Goal: Information Seeking & Learning: Check status

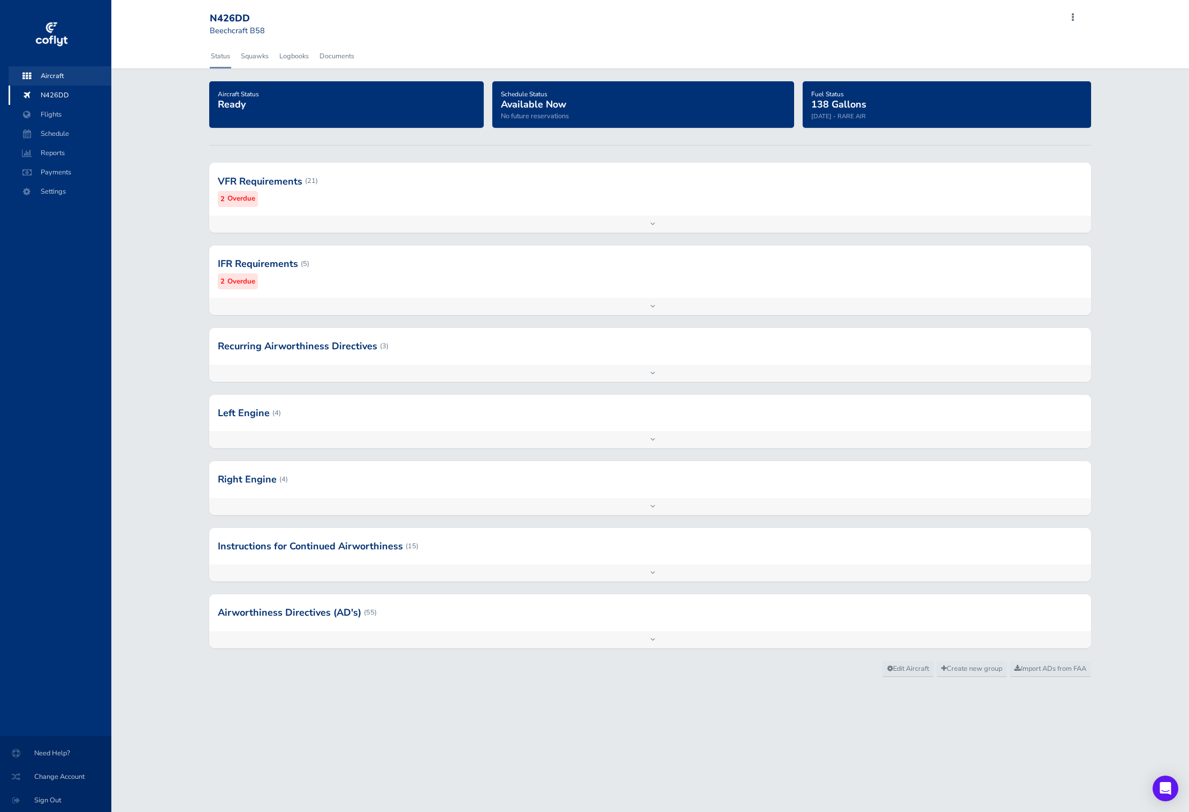
click at [74, 76] on span "Aircraft" at bounding box center [59, 75] width 81 height 19
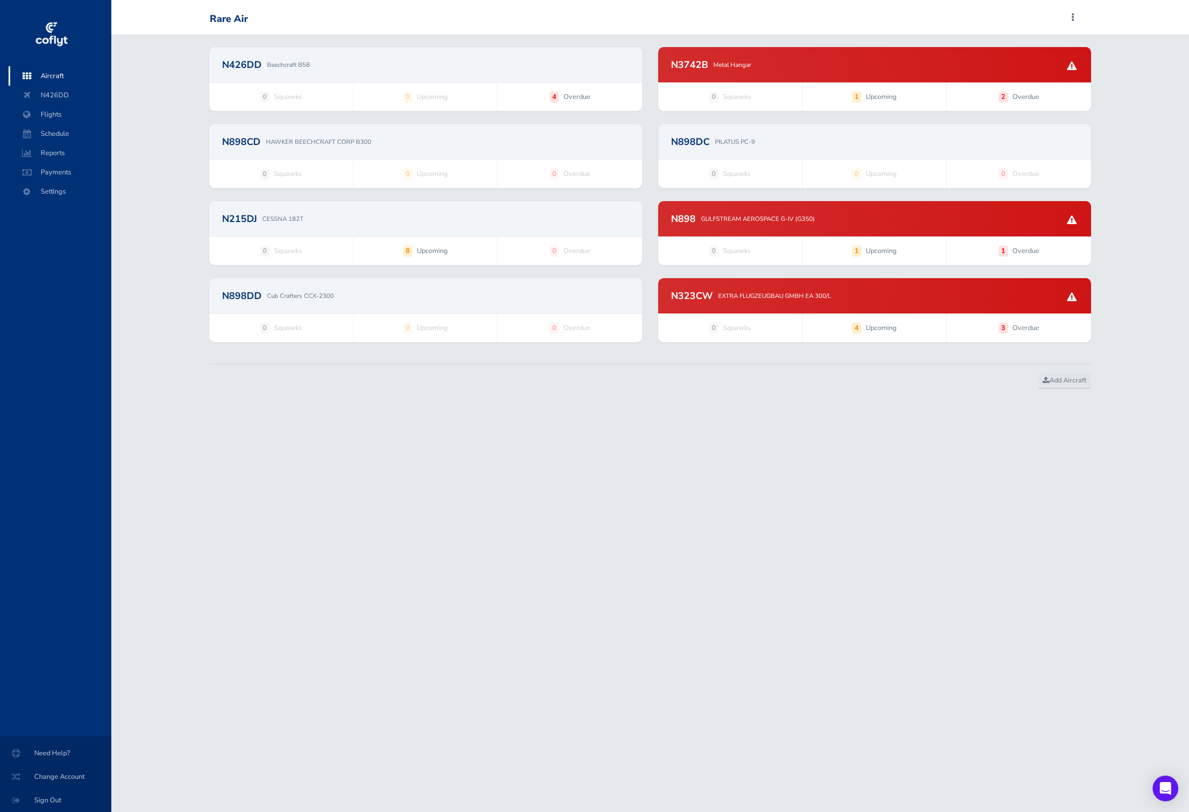
click at [549, 74] on div "N426DD Beechcraft B58" at bounding box center [425, 64] width 433 height 35
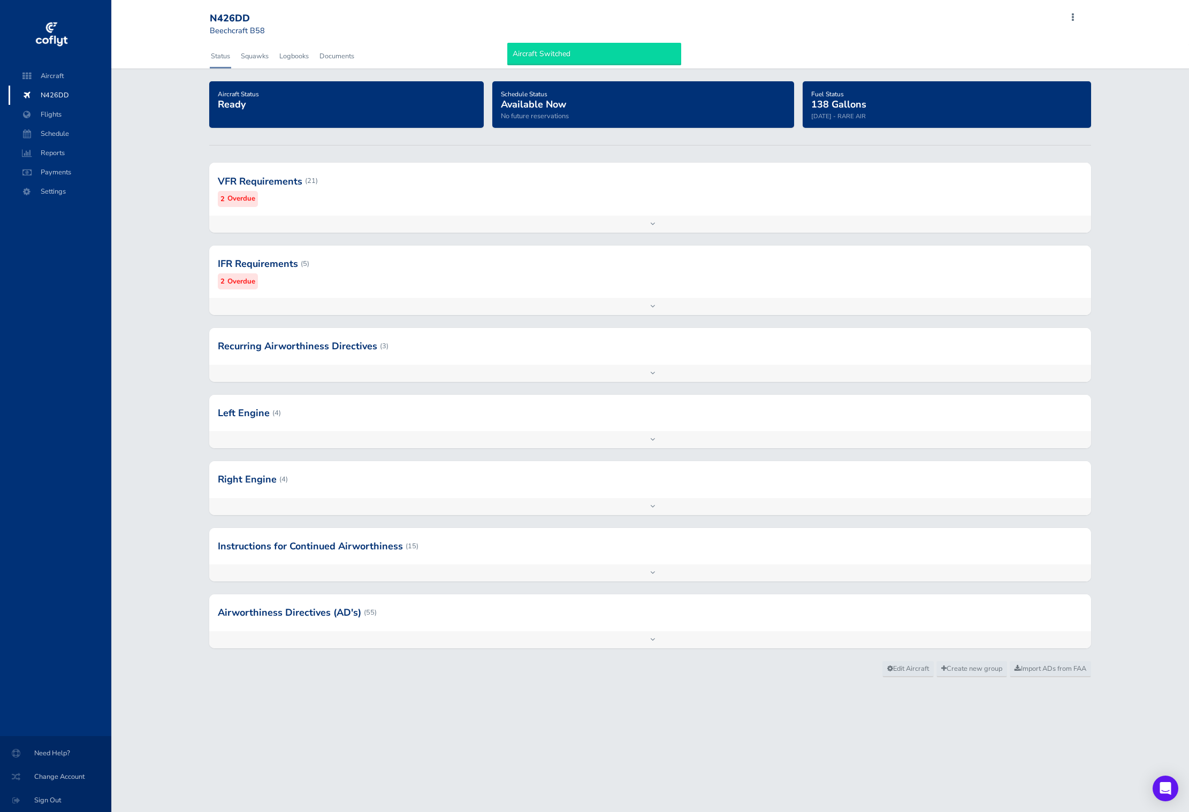
click at [482, 147] on div "Aircraft Status Ready Schedule Status Available Now No future reservations Fuel…" at bounding box center [650, 371] width 1078 height 580
click at [495, 623] on div at bounding box center [650, 612] width 882 height 36
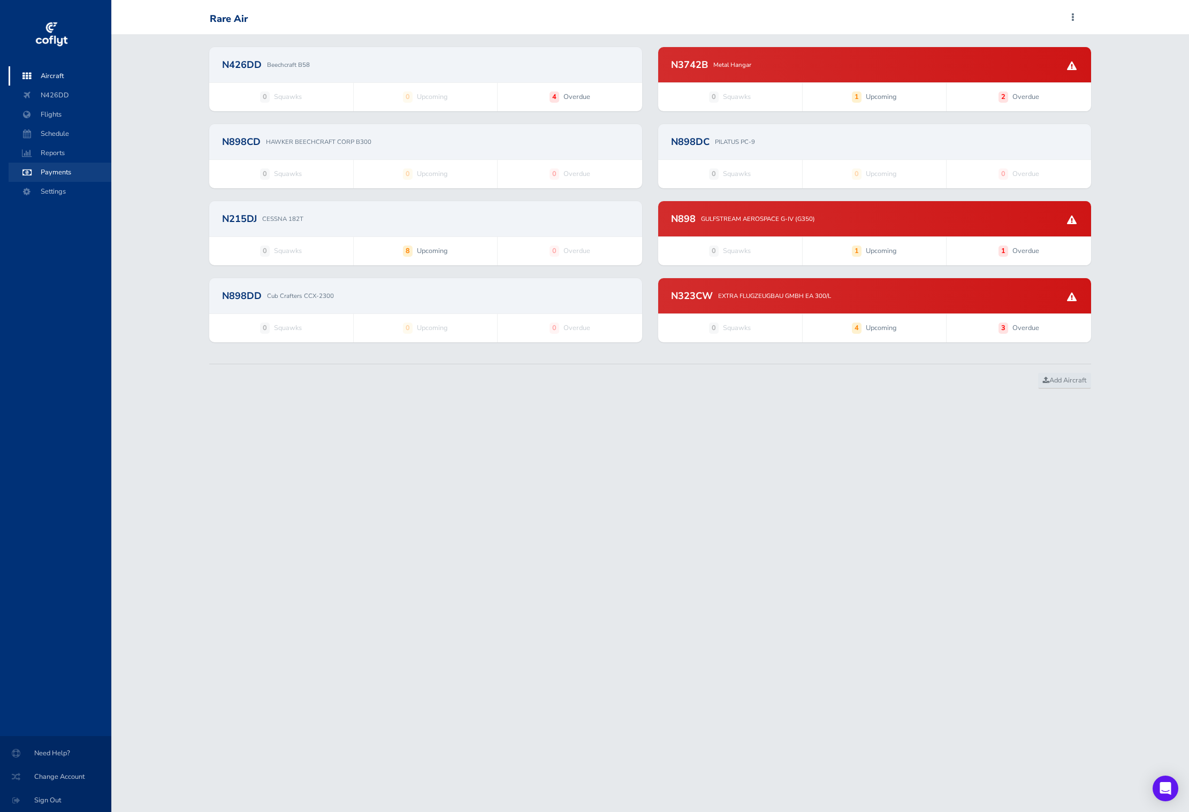
click at [67, 170] on span "Payments" at bounding box center [59, 172] width 81 height 19
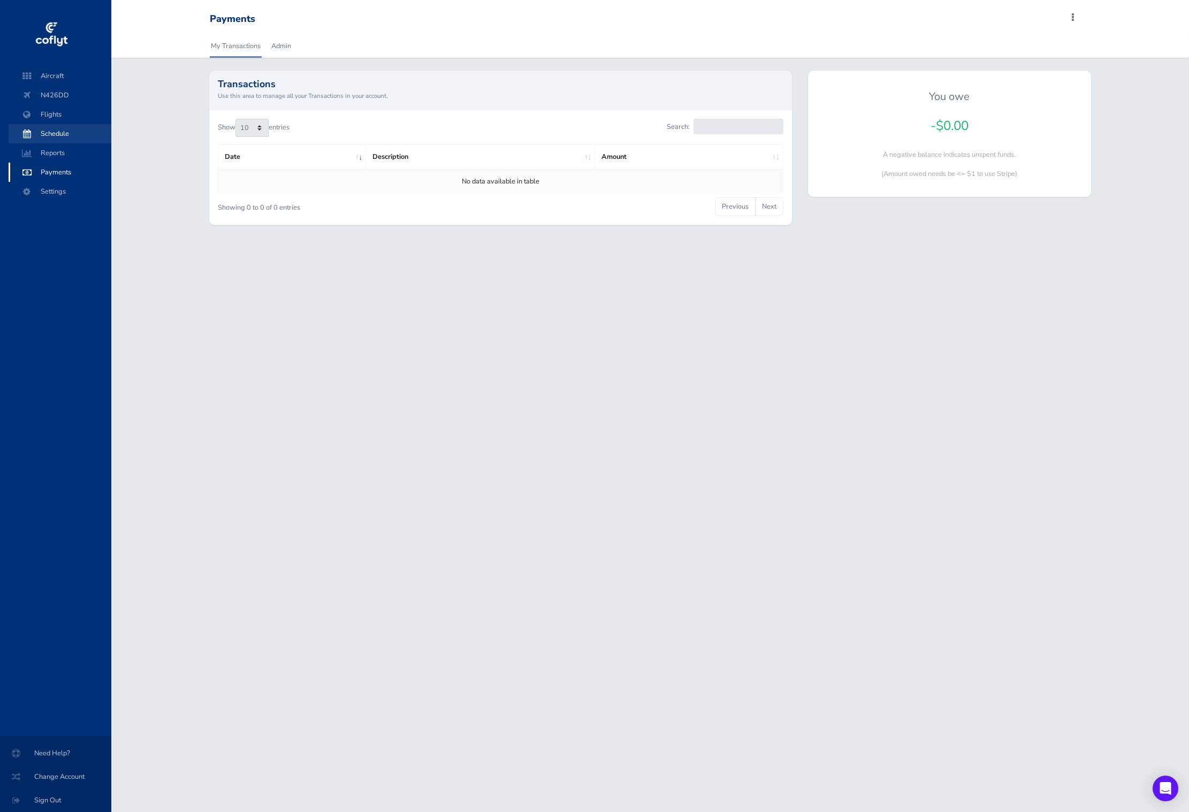
click at [71, 135] on span "Schedule" at bounding box center [59, 133] width 81 height 19
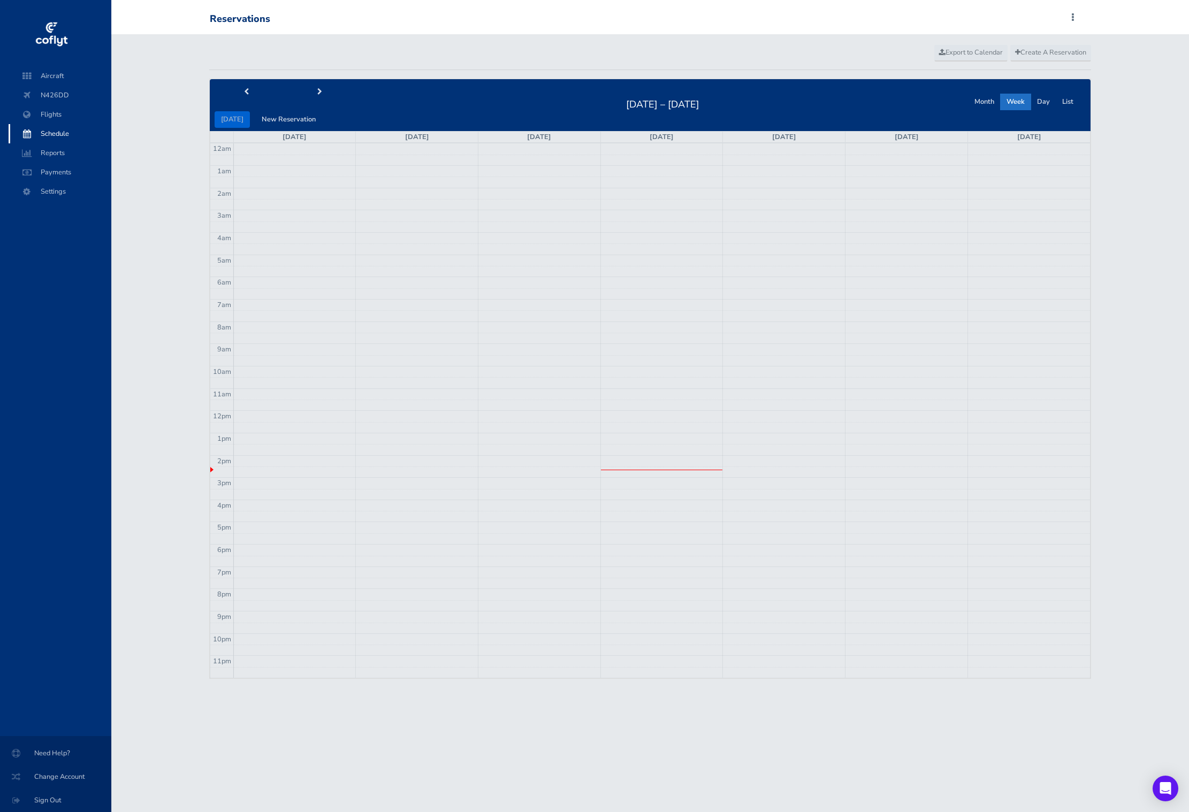
click at [70, 142] on span "Schedule" at bounding box center [59, 133] width 81 height 19
click at [69, 152] on span "Reports" at bounding box center [59, 152] width 81 height 19
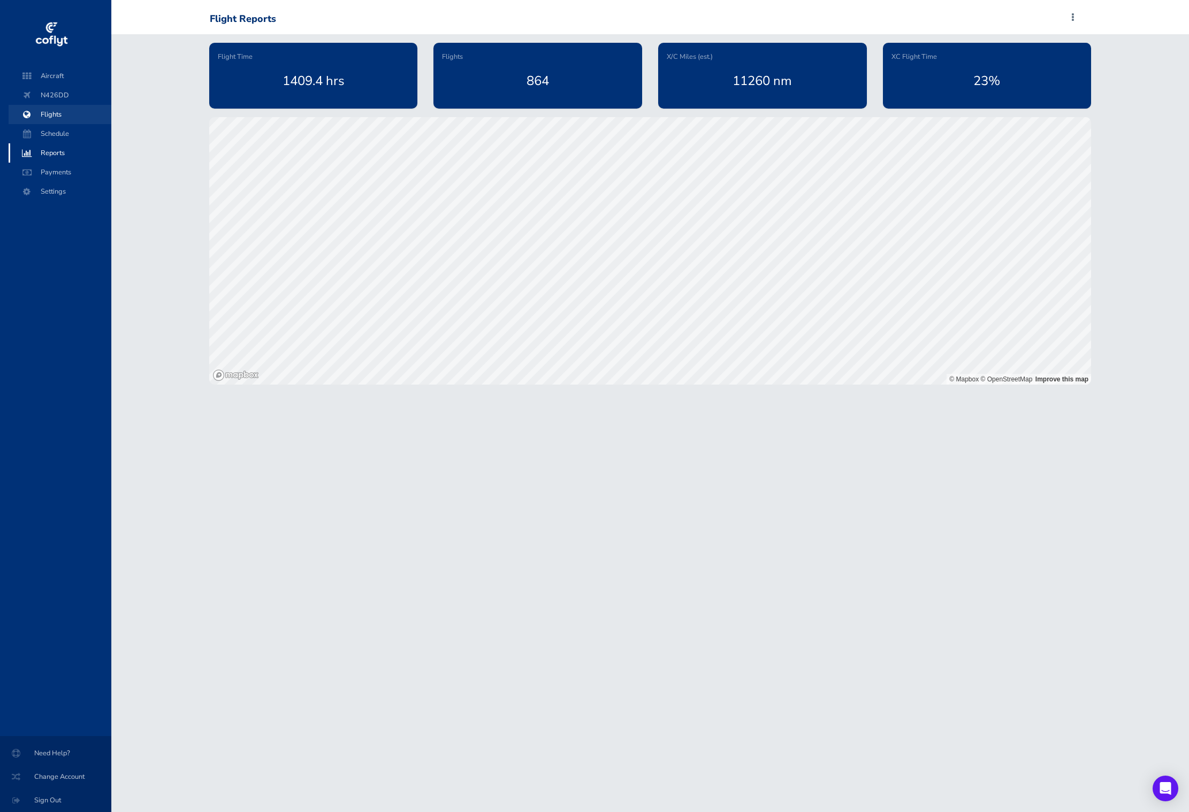
click at [68, 108] on span "Flights" at bounding box center [59, 114] width 81 height 19
click at [67, 91] on span "N426DD" at bounding box center [59, 95] width 81 height 19
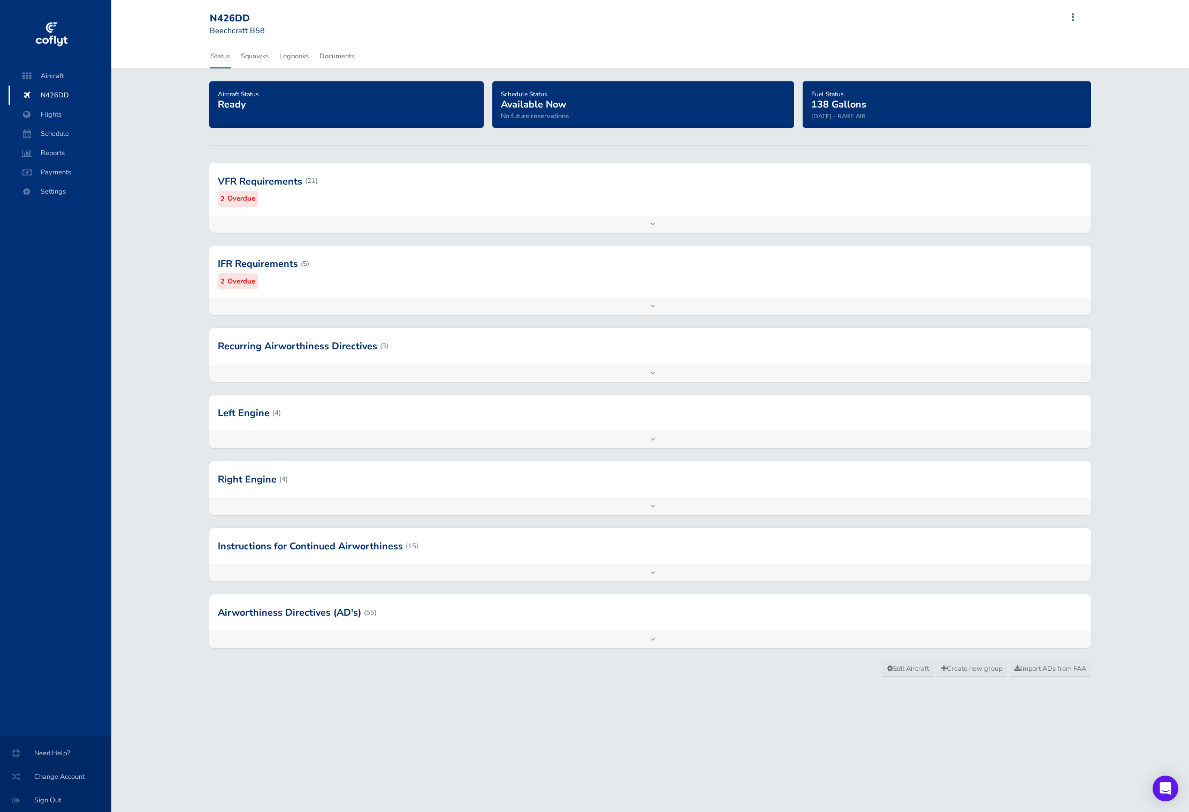
click at [301, 222] on div "Add inspection Edit" at bounding box center [650, 224] width 882 height 17
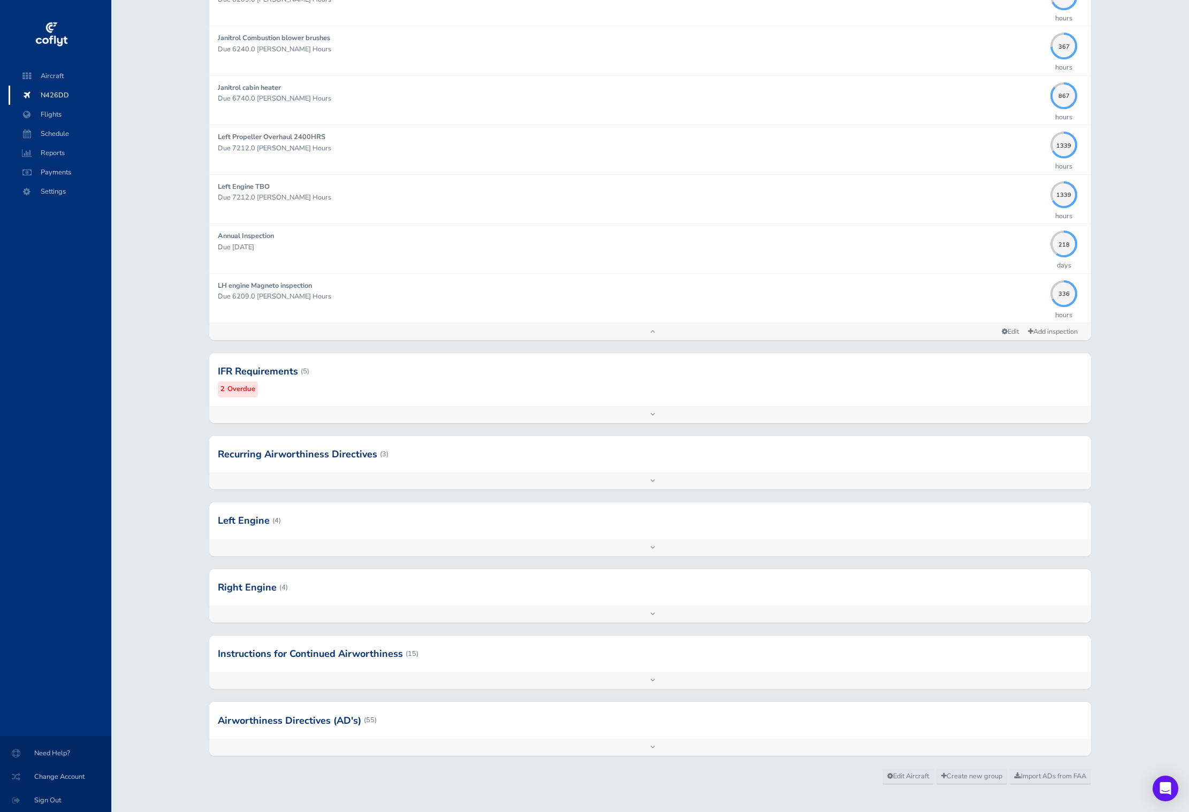
scroll to position [936, 0]
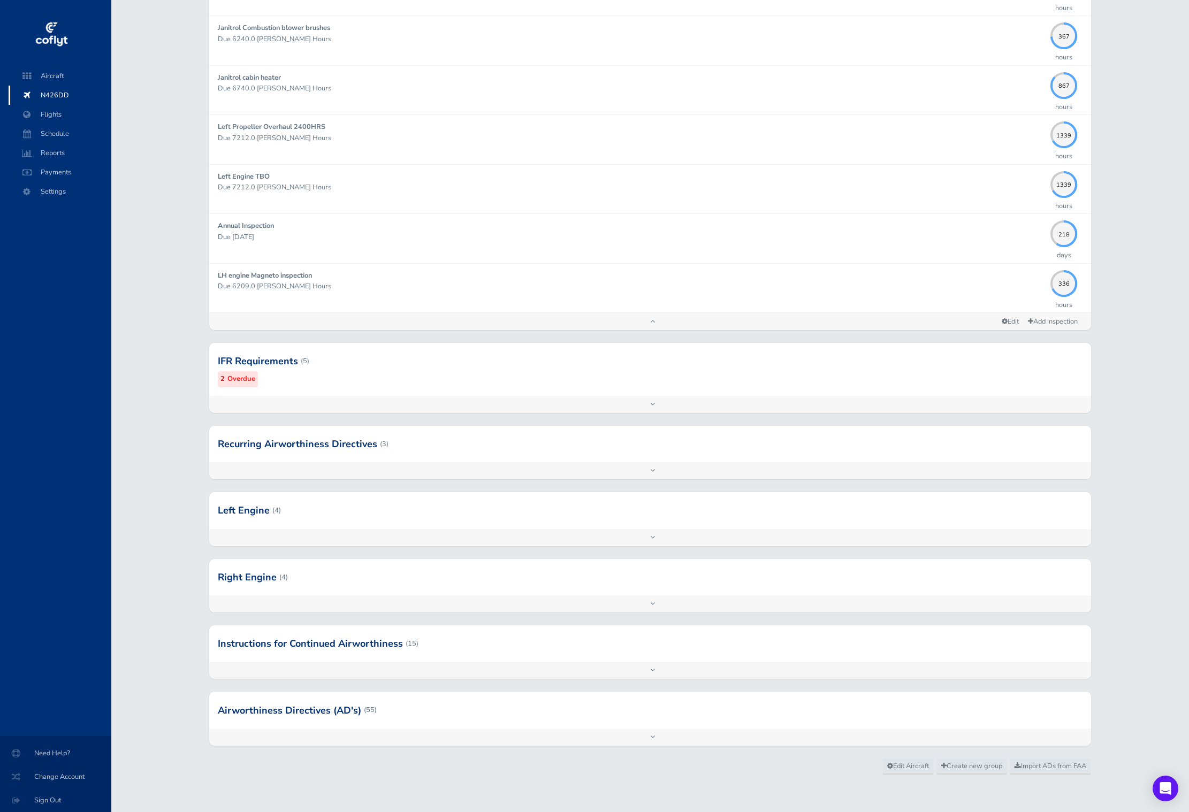
click at [377, 506] on div at bounding box center [650, 510] width 882 height 36
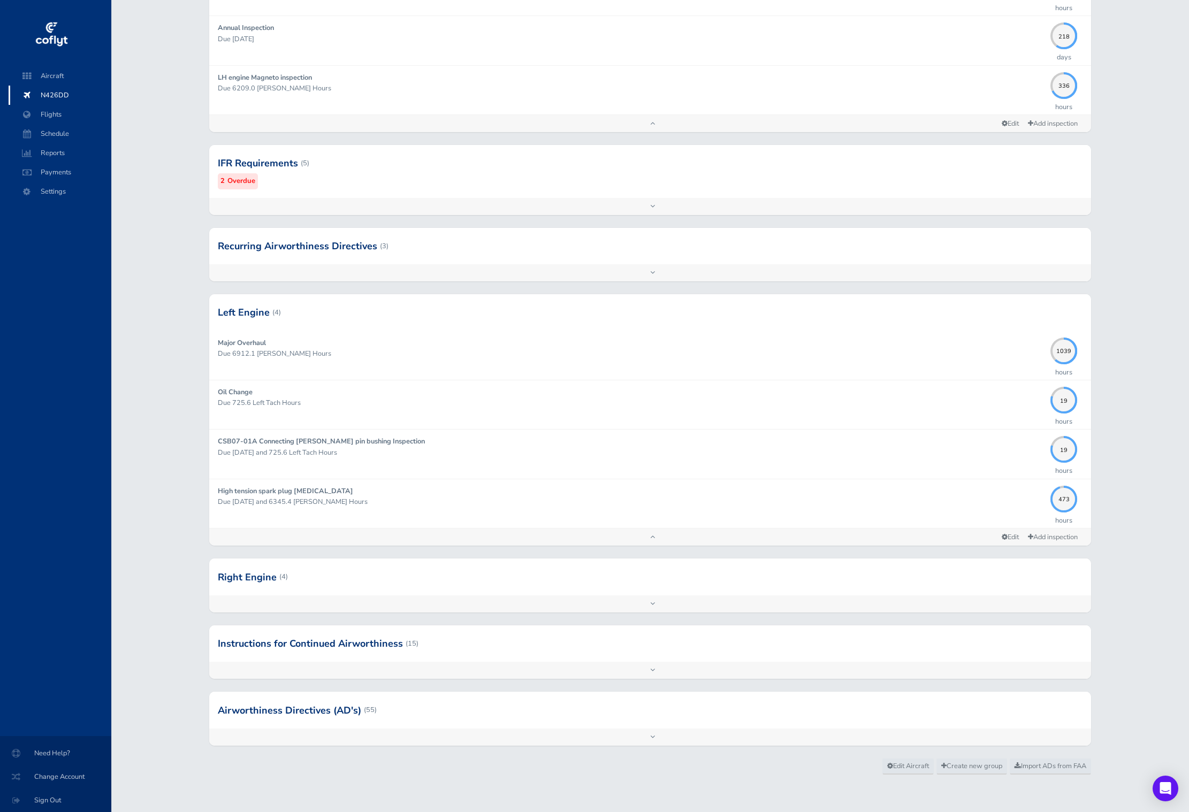
click at [373, 583] on div at bounding box center [650, 577] width 882 height 36
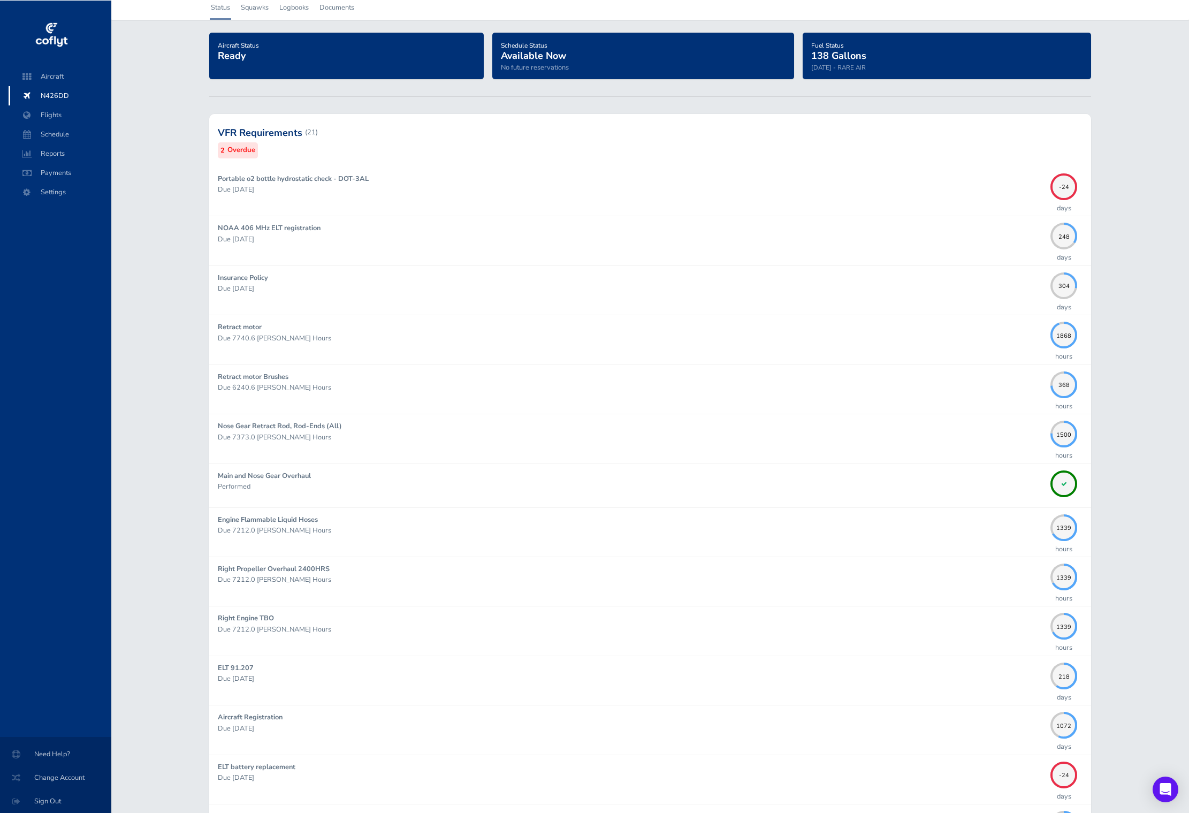
scroll to position [0, 0]
